Goal: Task Accomplishment & Management: Use online tool/utility

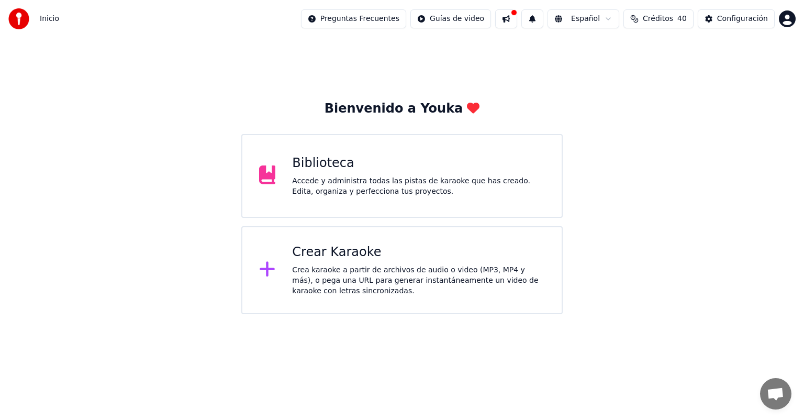
click at [345, 255] on div "Crear Karaoke" at bounding box center [418, 252] width 253 height 17
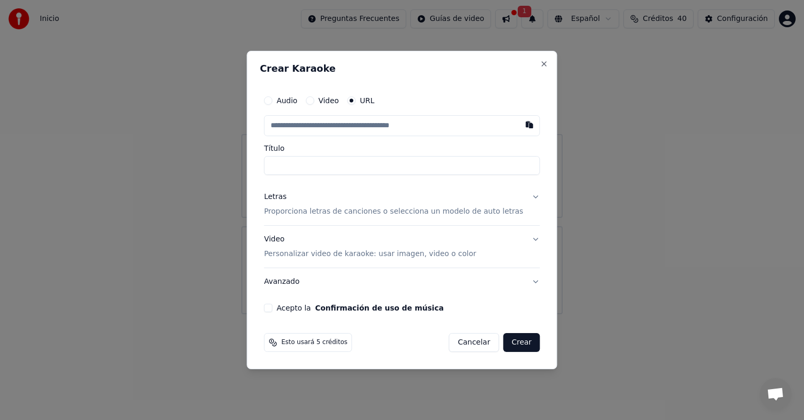
click at [272, 309] on button "Acepto la Confirmación de uso de música" at bounding box center [268, 307] width 8 height 8
click at [272, 100] on button "Audio" at bounding box center [268, 100] width 8 height 8
click at [331, 124] on div "Seleccionar archivo" at bounding box center [308, 125] width 88 height 19
type input "**********"
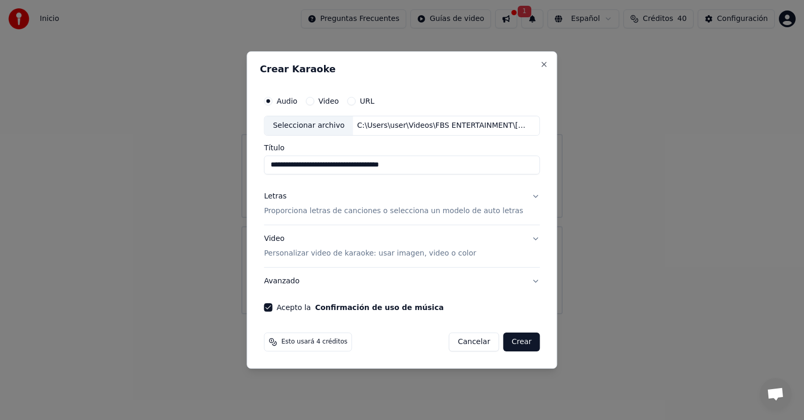
click at [525, 196] on button "Letras Proporciona letras de canciones o selecciona un modelo de auto letras" at bounding box center [402, 204] width 276 height 42
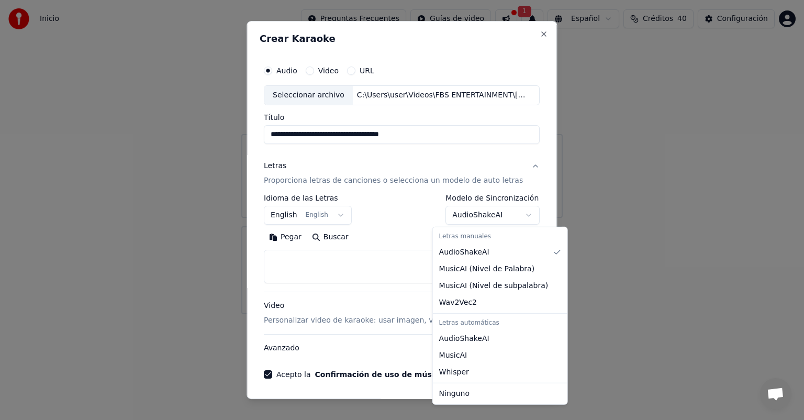
click at [515, 215] on body "**********" at bounding box center [402, 157] width 804 height 314
select select "**********"
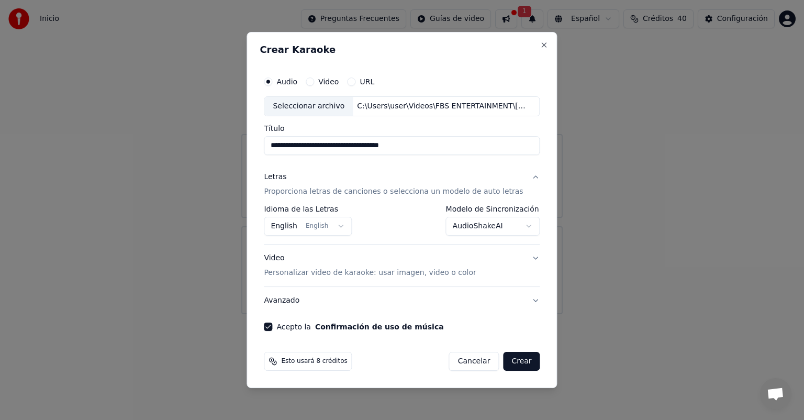
click at [516, 360] on button "Crear" at bounding box center [521, 361] width 37 height 19
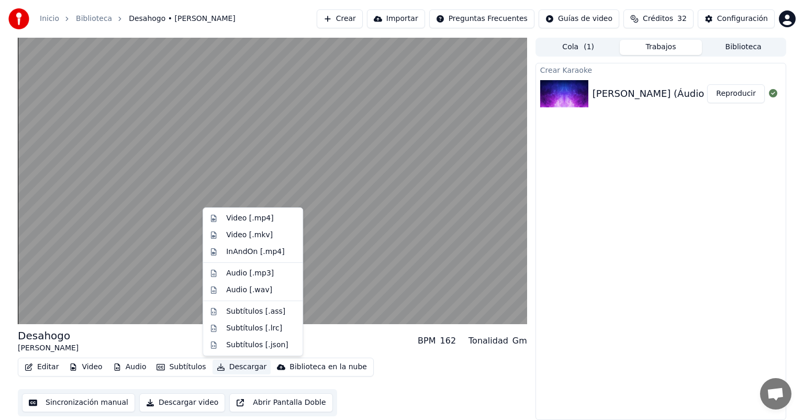
click at [235, 365] on button "Descargar" at bounding box center [241, 366] width 59 height 15
click at [259, 218] on div "Video [.mp4]" at bounding box center [249, 218] width 47 height 10
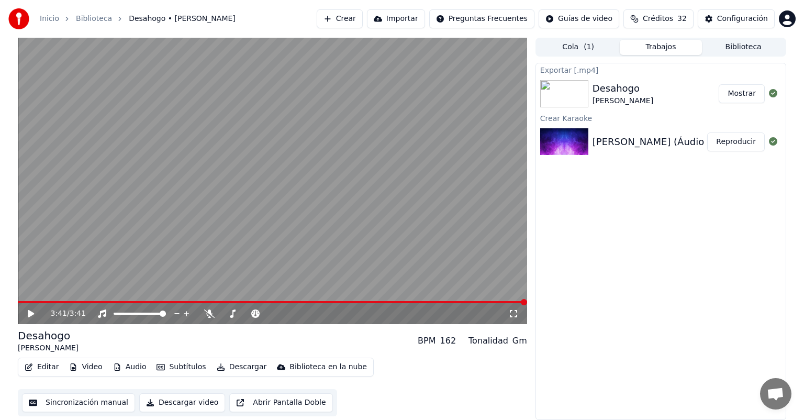
click at [176, 401] on button "Descargar video" at bounding box center [182, 402] width 86 height 19
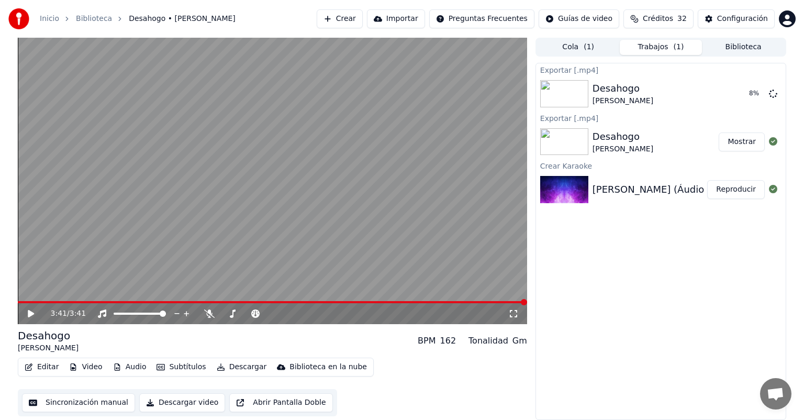
click at [682, 140] on div "Desahogo [PERSON_NAME]" at bounding box center [655, 141] width 127 height 25
click at [747, 141] on button "Mostrar" at bounding box center [741, 141] width 46 height 19
click at [774, 93] on icon at bounding box center [773, 93] width 8 height 8
click at [772, 92] on icon at bounding box center [773, 93] width 8 height 8
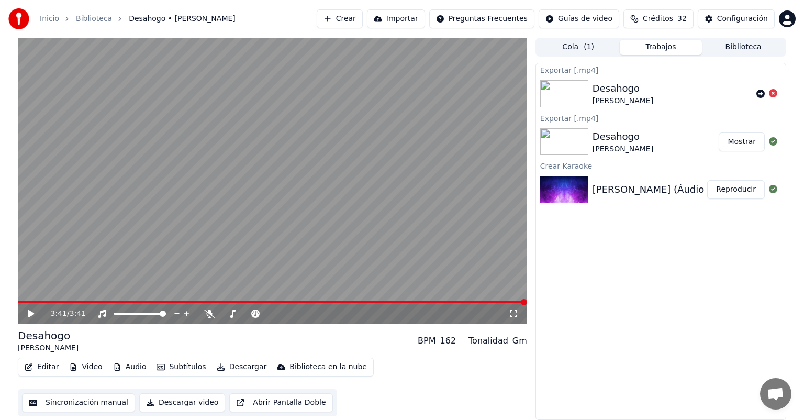
click at [593, 47] on button "Cola ( 1 )" at bounding box center [578, 47] width 83 height 15
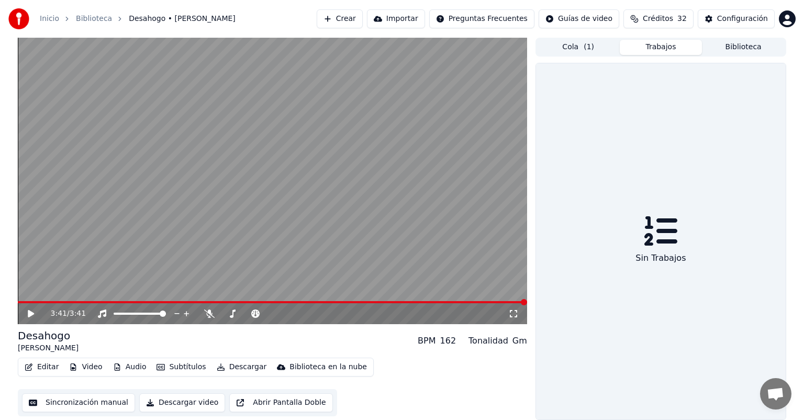
click at [665, 42] on button "Trabajos" at bounding box center [660, 47] width 83 height 15
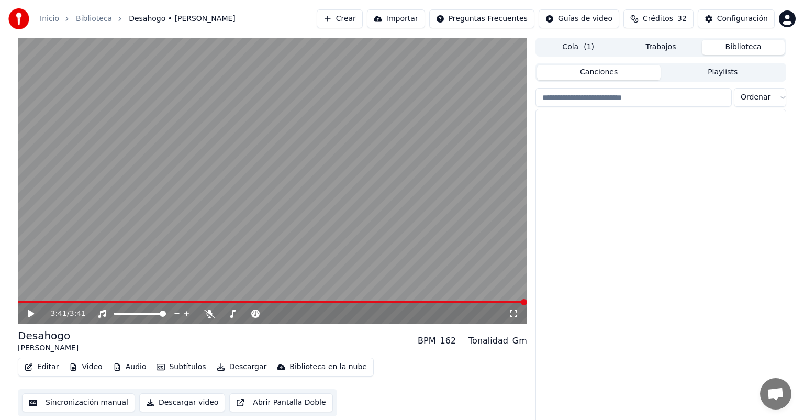
click at [738, 44] on button "Biblioteca" at bounding box center [743, 47] width 83 height 15
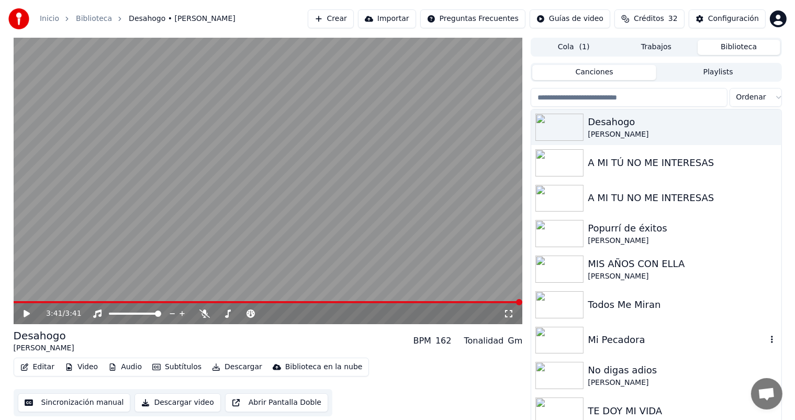
click at [633, 337] on div "Mi Pecadora" at bounding box center [677, 339] width 178 height 15
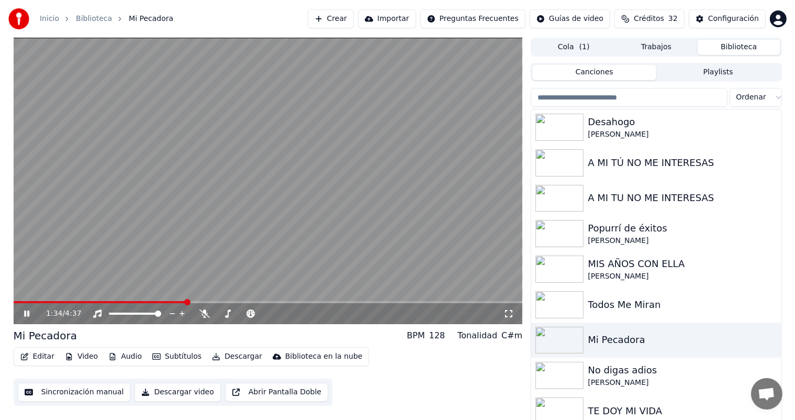
click at [28, 312] on icon at bounding box center [26, 313] width 5 height 6
